Goal: Task Accomplishment & Management: Manage account settings

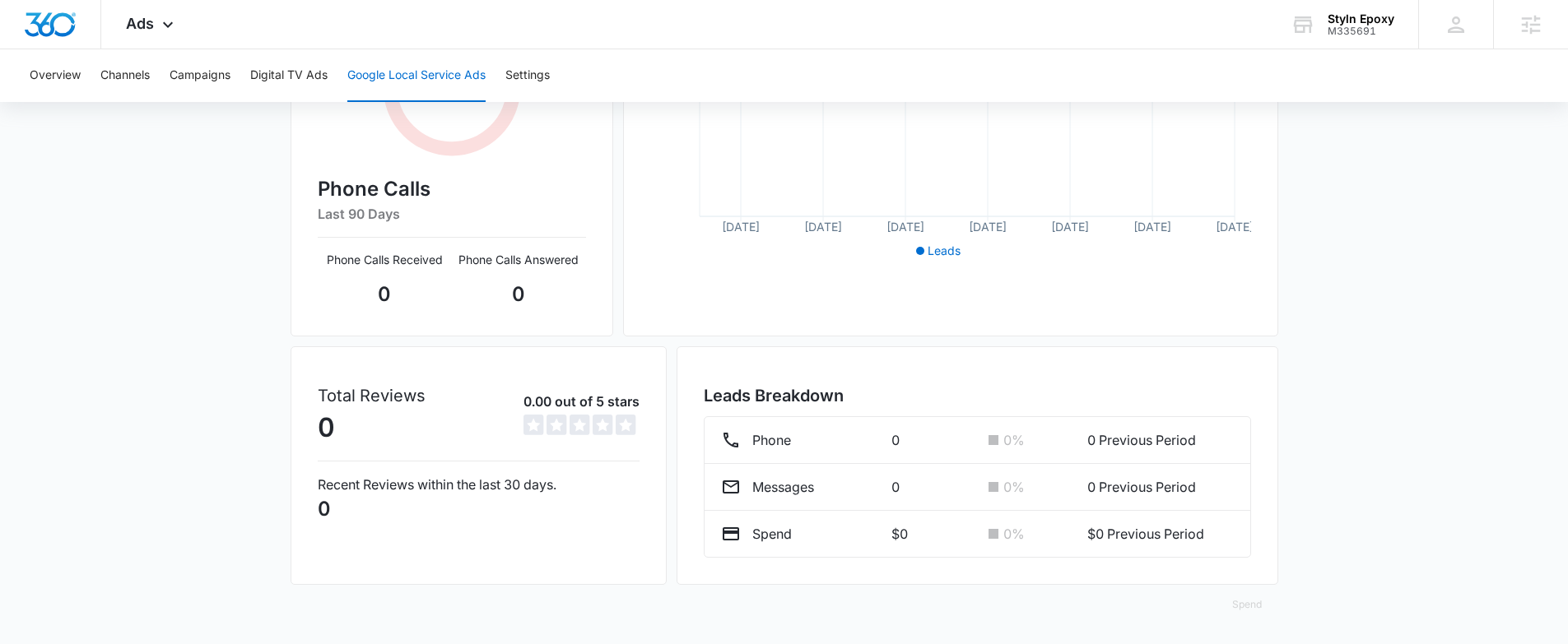
scroll to position [37, 0]
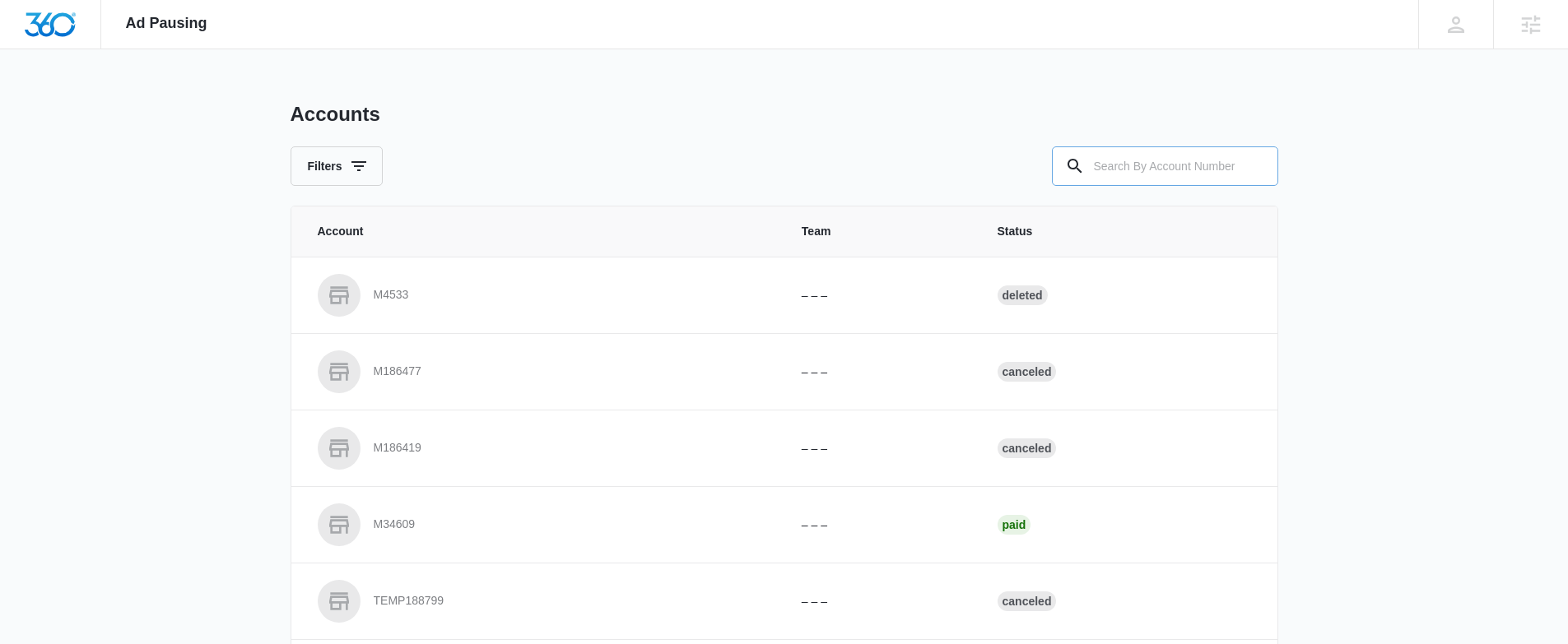
click at [1156, 171] on input "text" at bounding box center [1165, 166] width 226 height 40
type input "s"
type input "M335691"
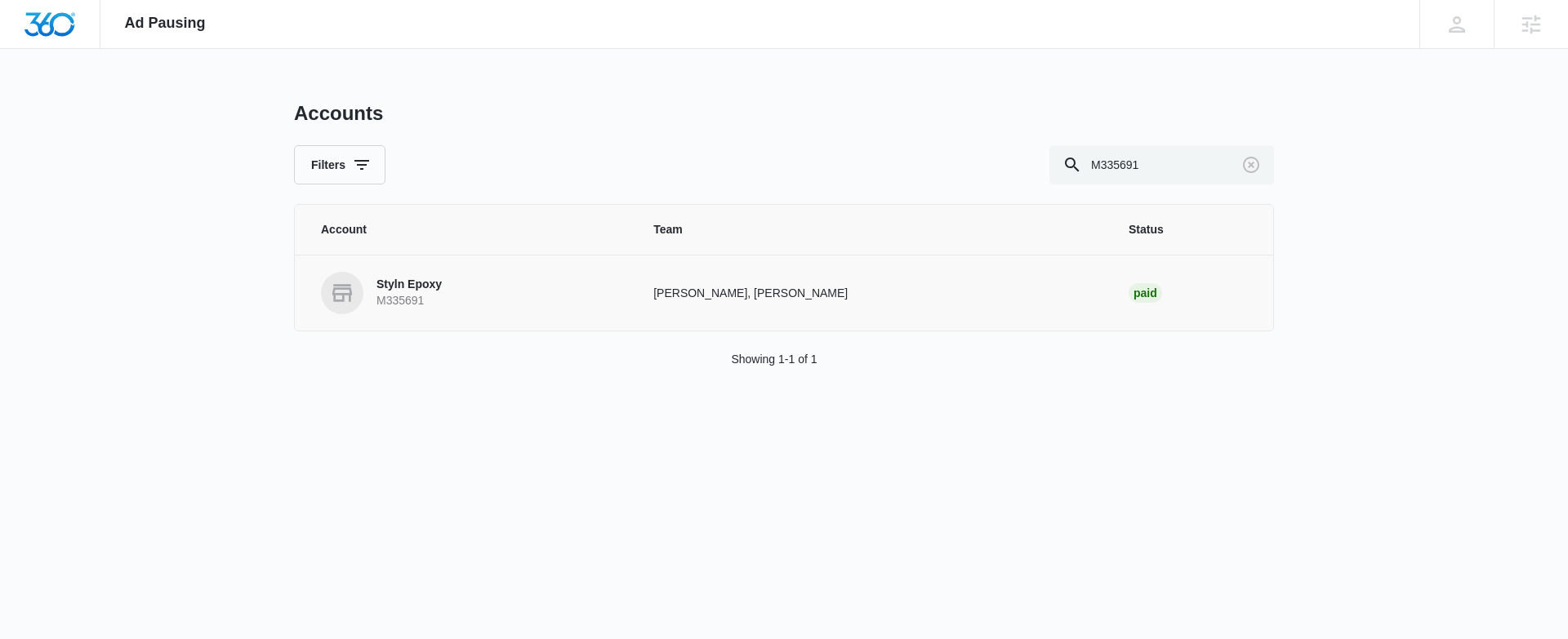
click at [401, 284] on p "Styln Epoxy" at bounding box center [409, 285] width 65 height 16
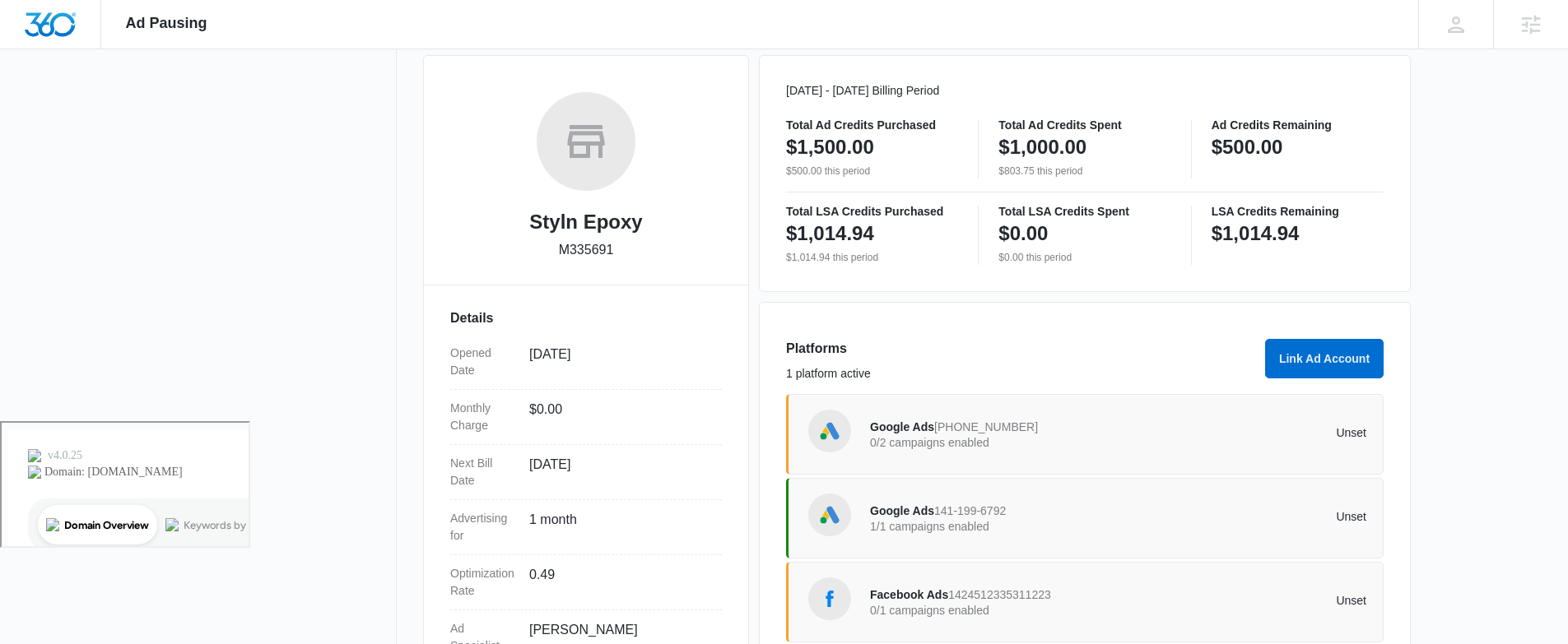
scroll to position [326, 0]
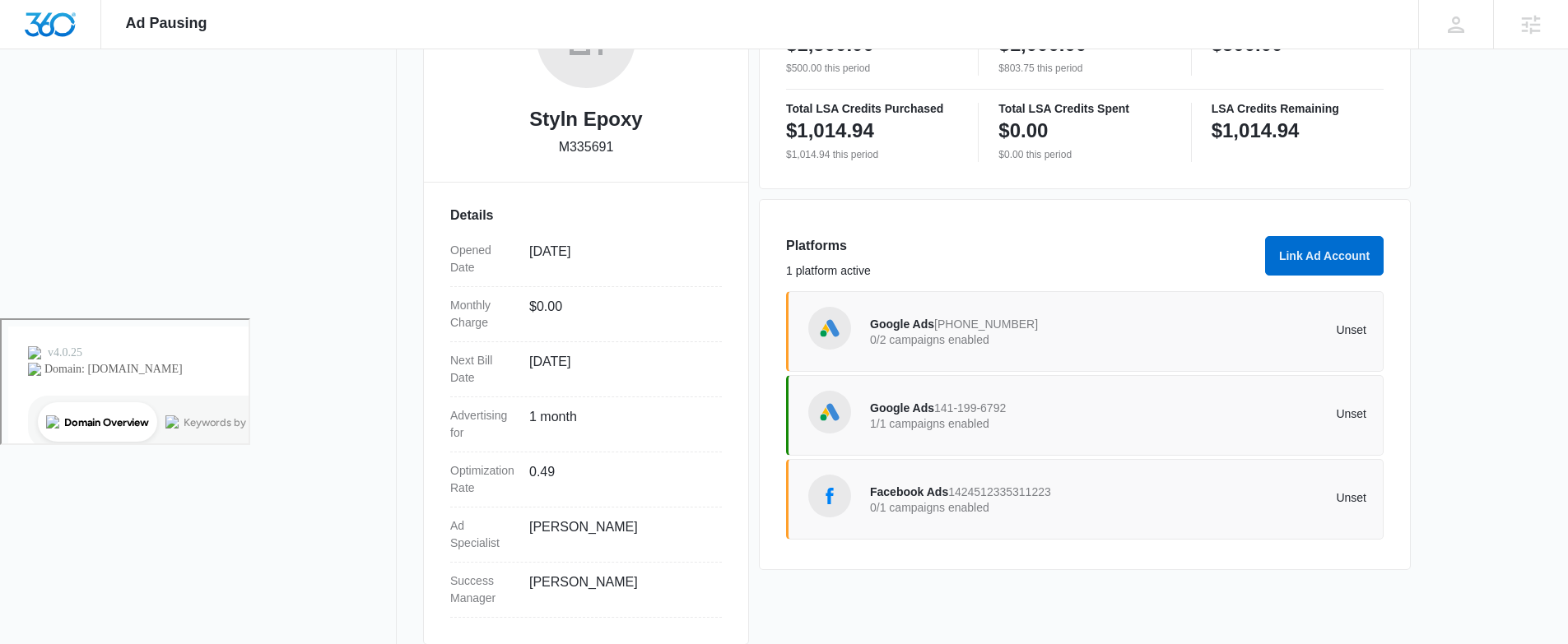
click at [909, 409] on span "Google Ads" at bounding box center [902, 408] width 64 height 14
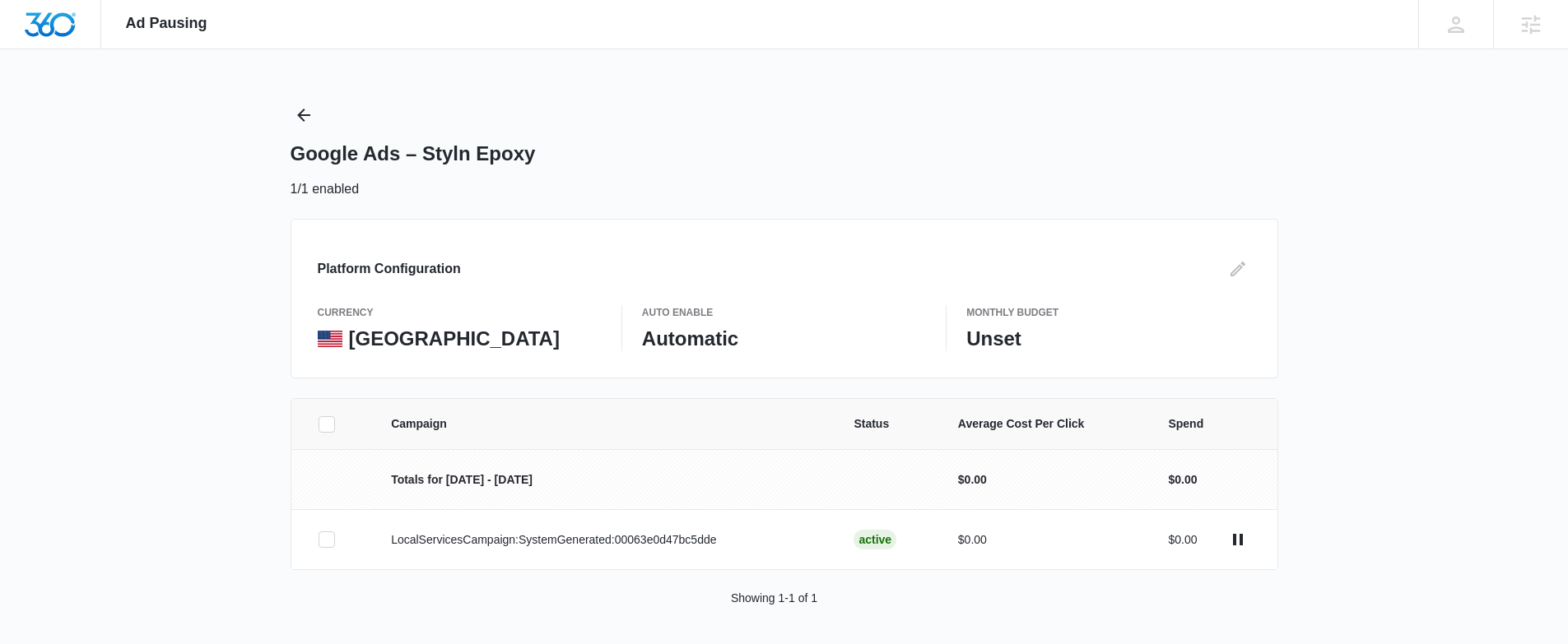
scroll to position [3, 0]
click at [303, 110] on icon "Back" at bounding box center [304, 113] width 20 height 20
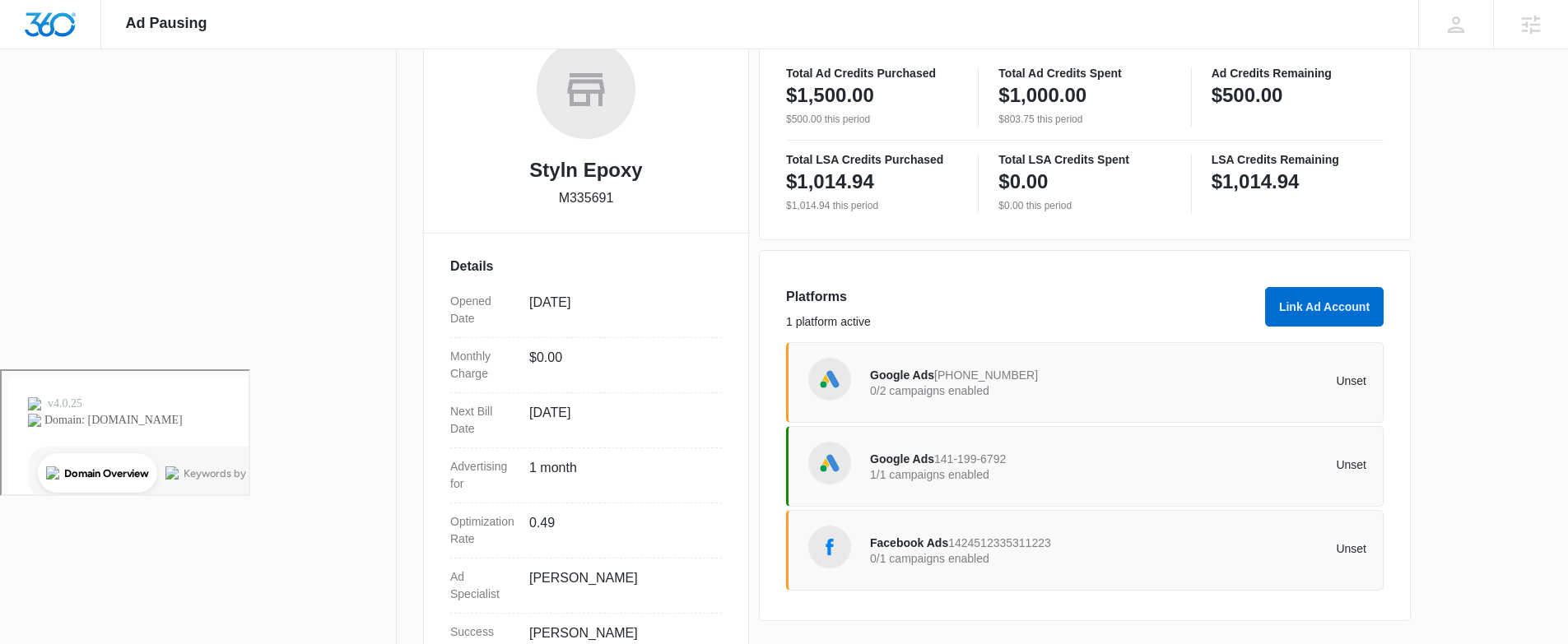
scroll to position [277, 0]
click at [909, 547] on span "Facebook Ads" at bounding box center [909, 541] width 78 height 14
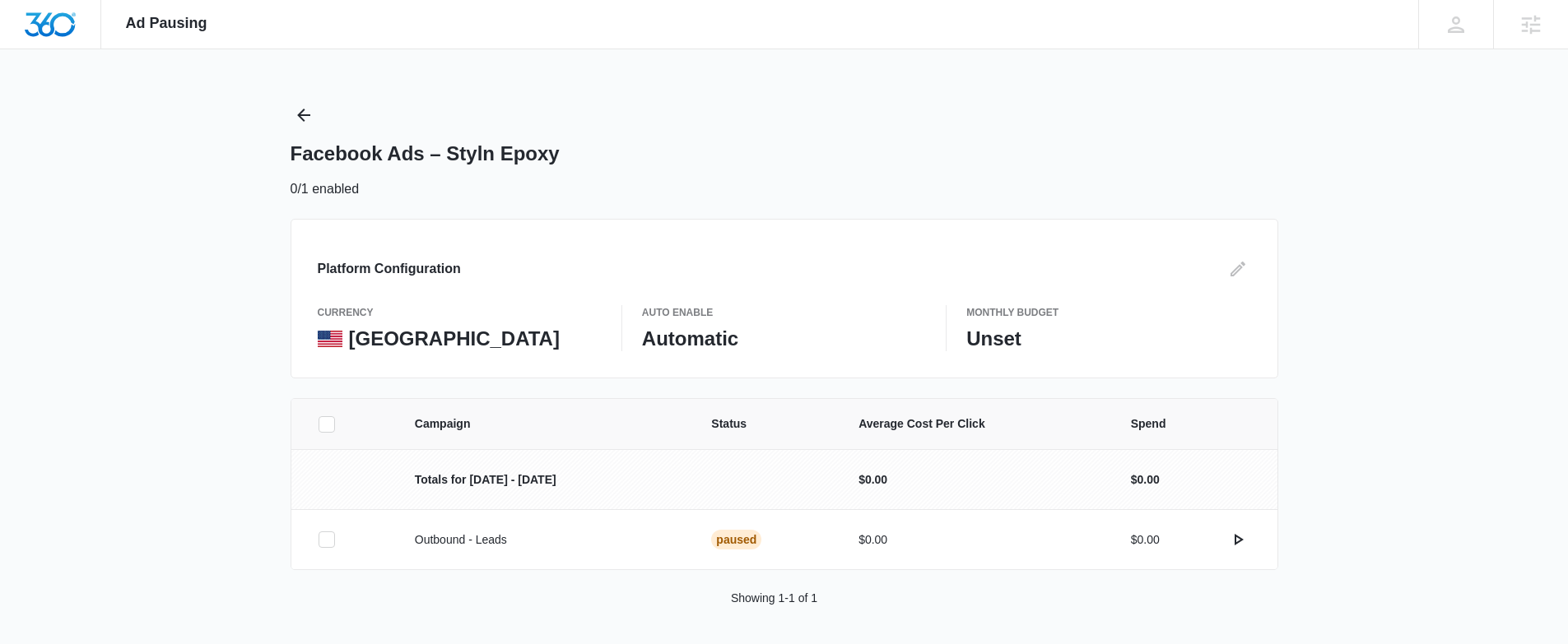
scroll to position [3, 0]
click at [302, 113] on icon "Back" at bounding box center [303, 113] width 14 height 14
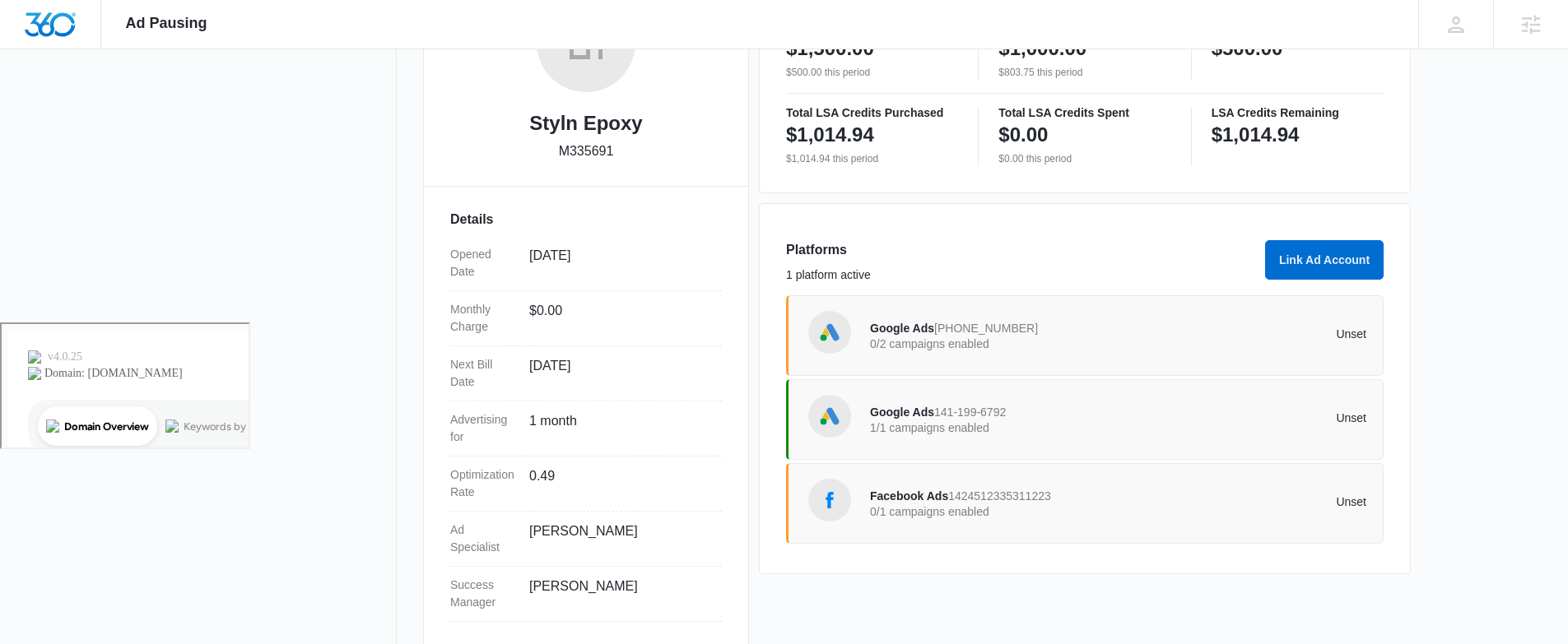
scroll to position [346, 0]
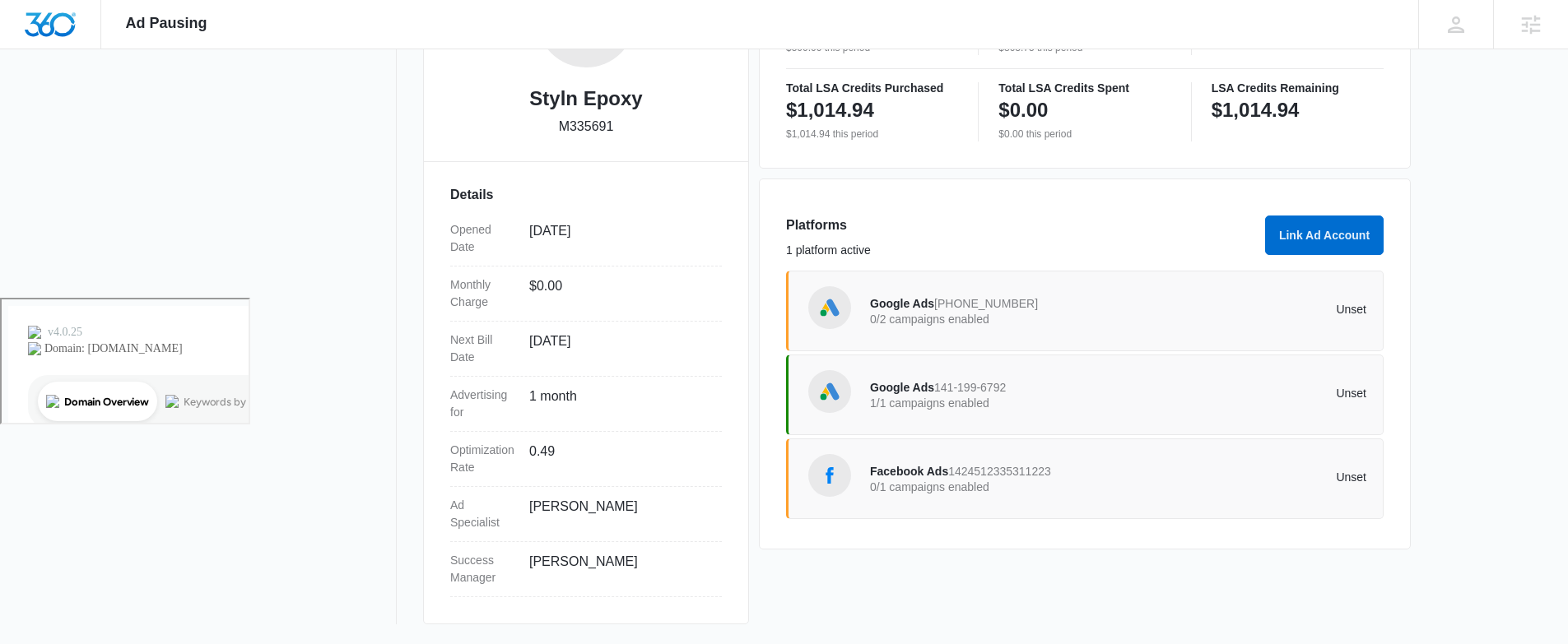
click at [916, 474] on span "Facebook Ads" at bounding box center [909, 472] width 78 height 14
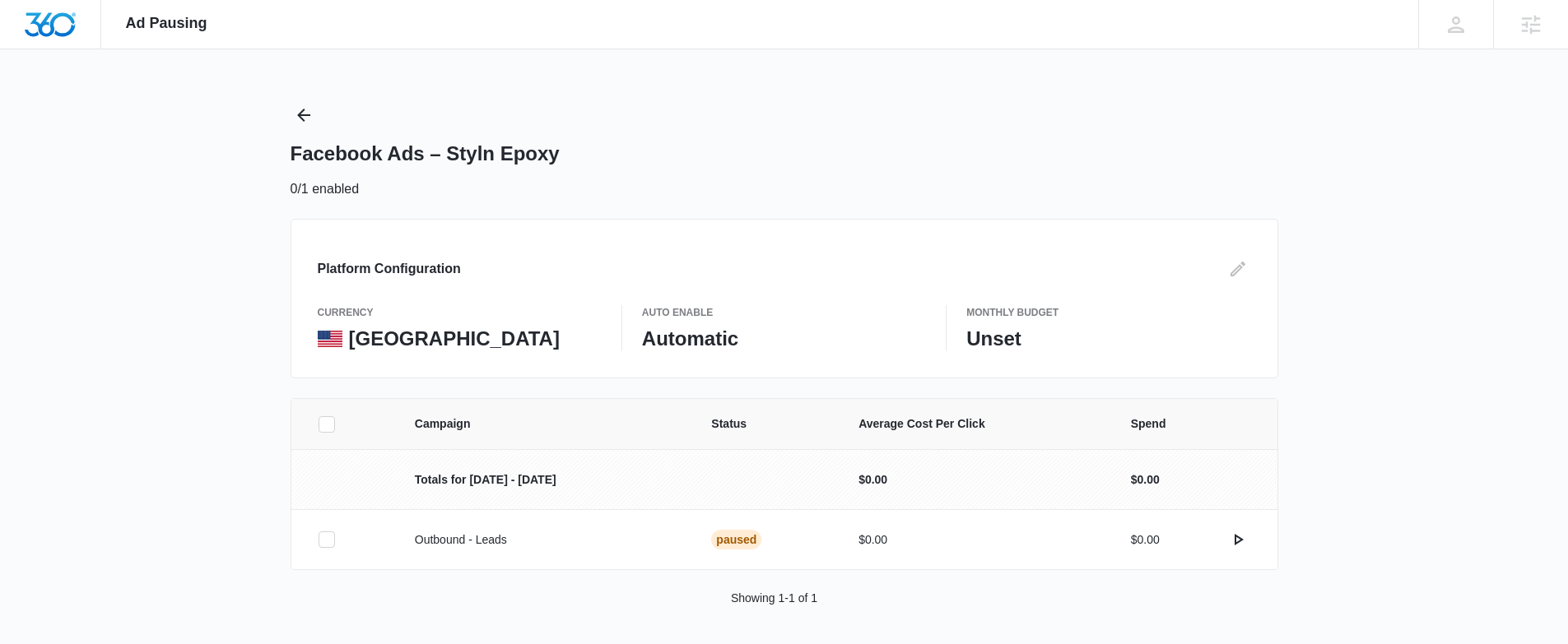
scroll to position [3, 0]
click at [1241, 537] on icon "actions.activate" at bounding box center [1240, 537] width 9 height 12
